Goal: Check status: Check status

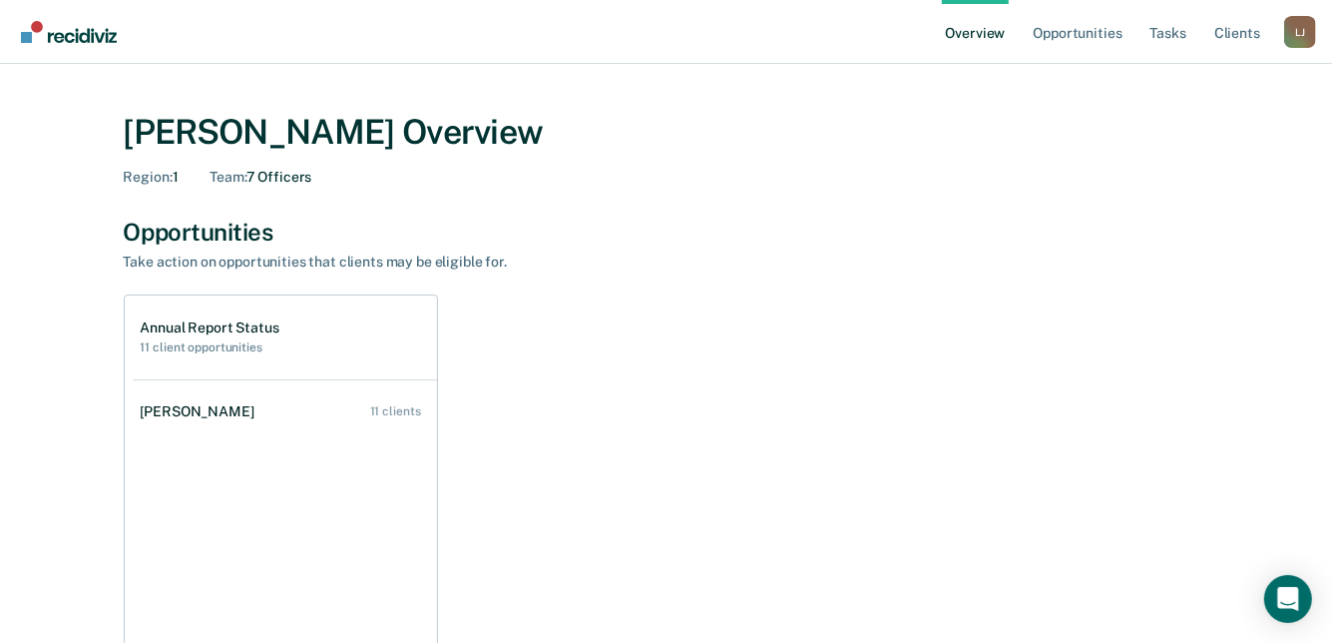
click at [217, 325] on h1 "Annual Report Status" at bounding box center [210, 327] width 139 height 17
click at [168, 328] on h1 "Annual Report Status" at bounding box center [210, 327] width 139 height 17
click at [1063, 34] on link "Opportunities" at bounding box center [1077, 32] width 97 height 64
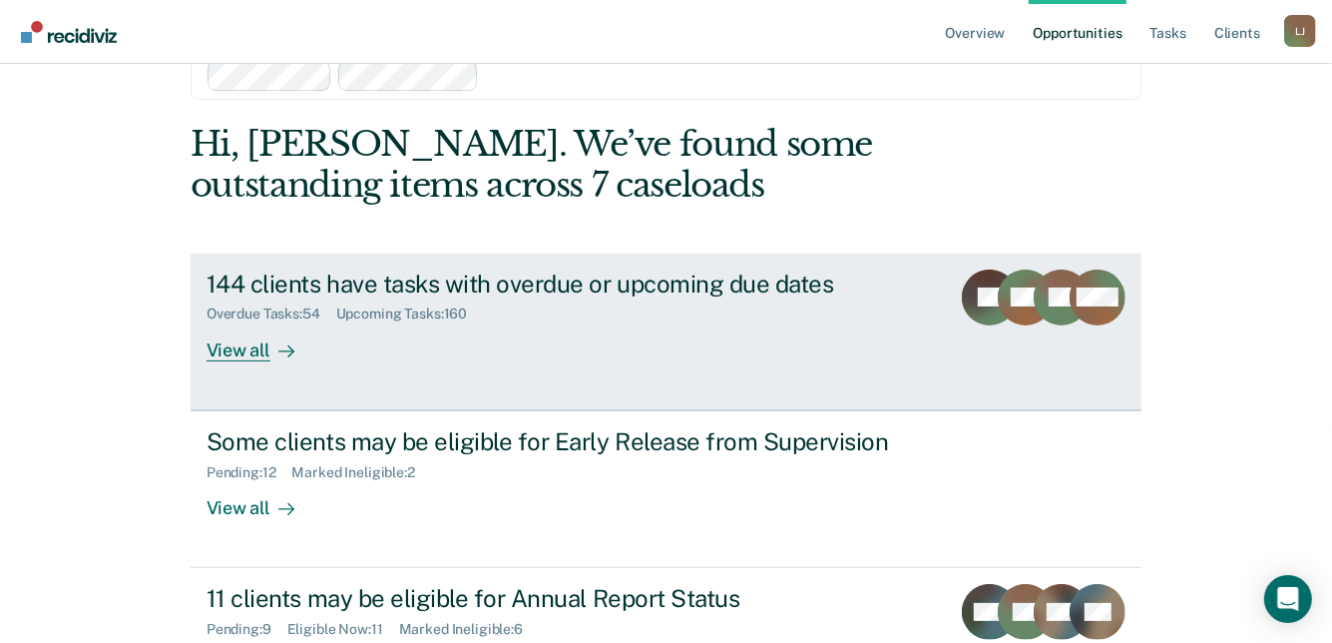
scroll to position [162, 0]
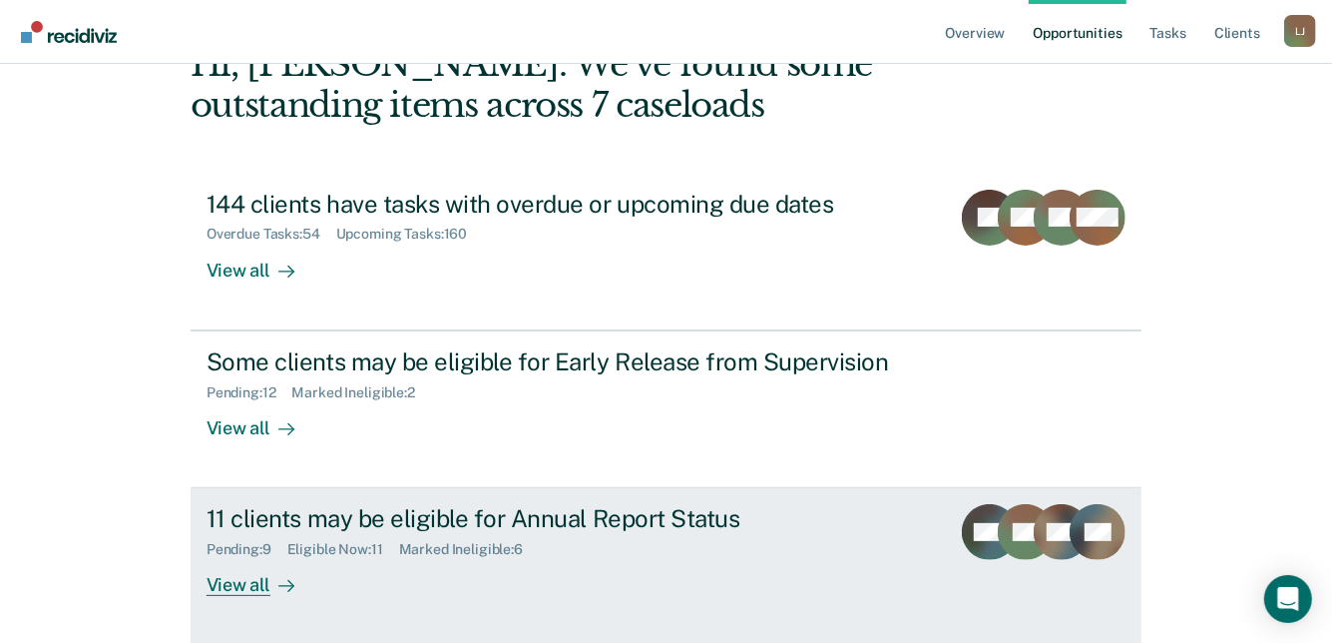
click at [240, 575] on div "View all" at bounding box center [263, 577] width 112 height 39
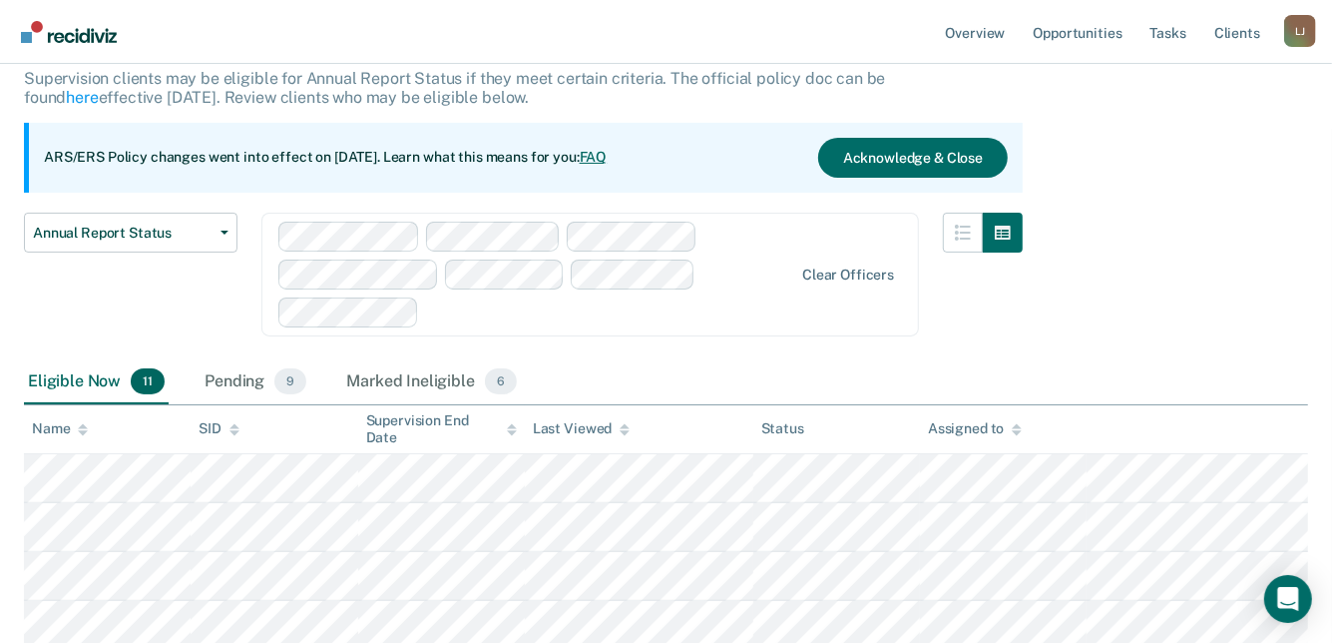
scroll to position [118, 0]
